Goal: Information Seeking & Learning: Learn about a topic

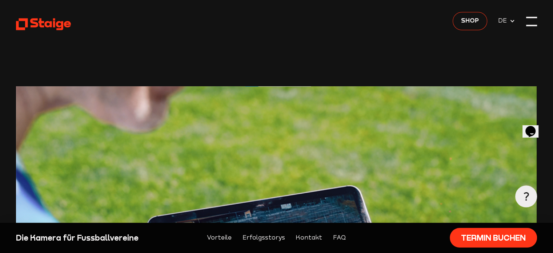
click at [529, 25] on div at bounding box center [531, 25] width 11 height 1
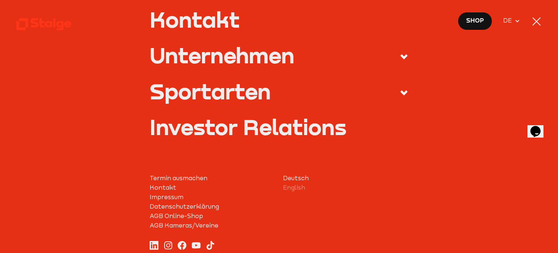
click at [255, 91] on div "Sportarten" at bounding box center [210, 90] width 121 height 21
click at [0, 0] on input "Sportarten" at bounding box center [0, 0] width 0 height 0
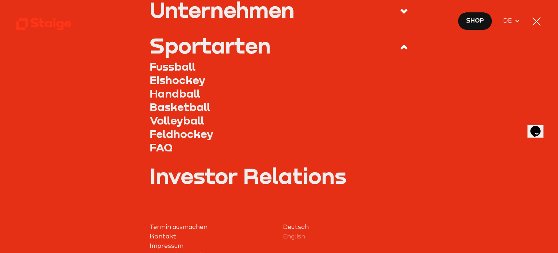
scroll to position [278, 0]
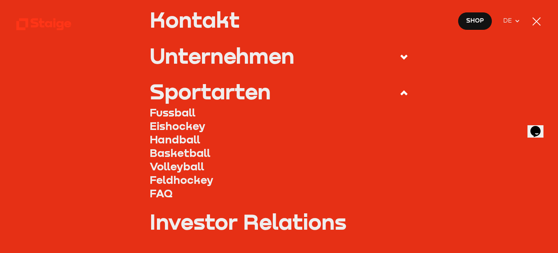
click at [173, 110] on link "Fussball" at bounding box center [279, 111] width 259 height 13
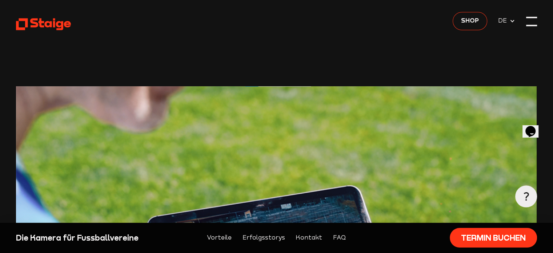
click at [532, 20] on div at bounding box center [531, 21] width 11 height 11
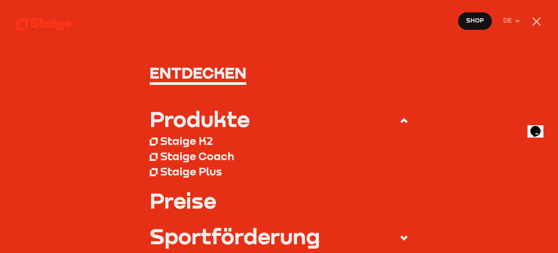
click at [201, 75] on h1 "Entdecken" at bounding box center [279, 73] width 259 height 16
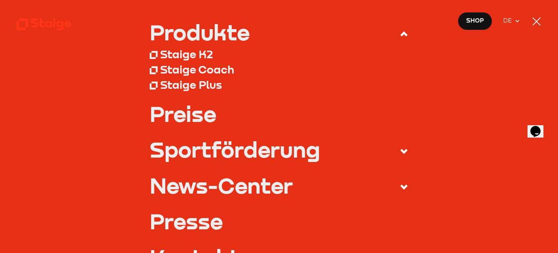
scroll to position [86, 0]
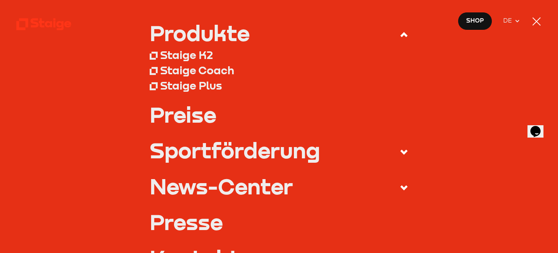
click at [196, 51] on div "Staige K2" at bounding box center [186, 54] width 53 height 13
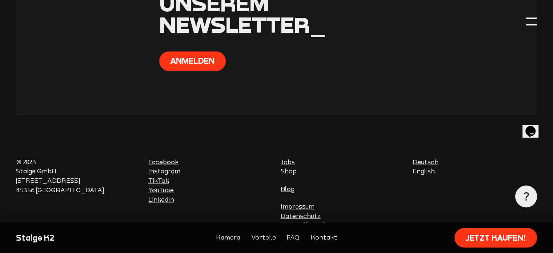
scroll to position [3279, 0]
click at [534, 24] on div at bounding box center [531, 21] width 11 height 11
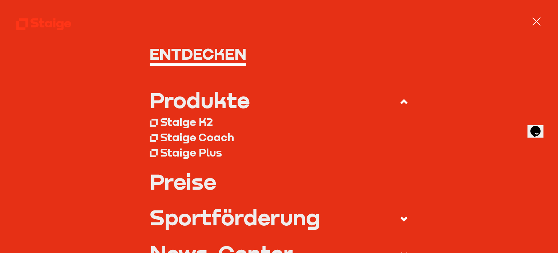
scroll to position [0, 0]
